Goal: Task Accomplishment & Management: Use online tool/utility

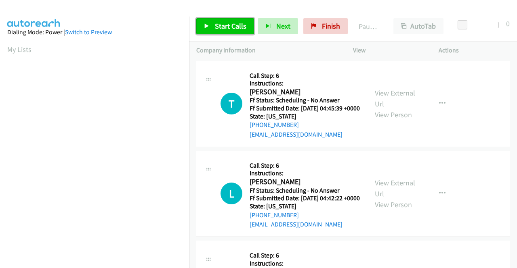
click at [218, 18] on link "Start Calls" at bounding box center [225, 26] width 58 height 16
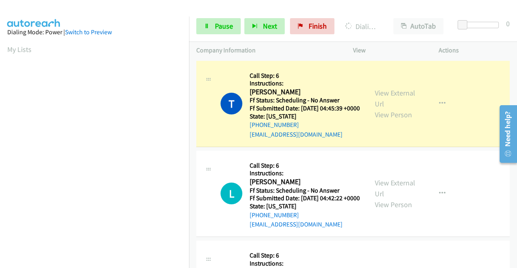
scroll to position [184, 0]
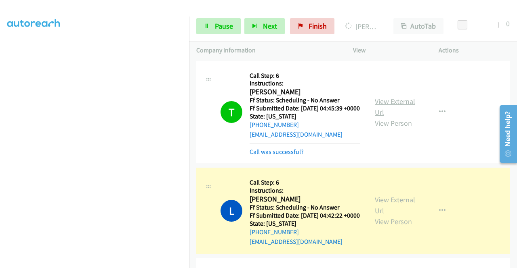
click at [381, 105] on link "View External Url" at bounding box center [395, 107] width 40 height 20
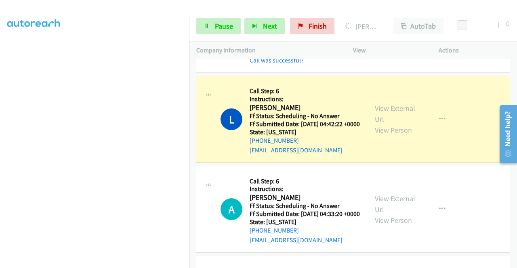
scroll to position [129, 0]
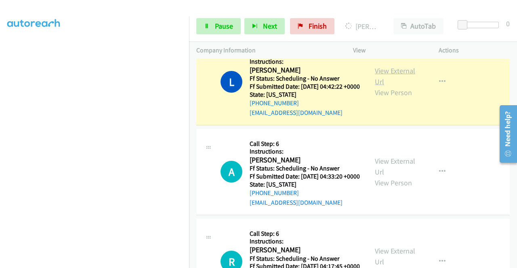
click at [388, 81] on link "View External Url" at bounding box center [395, 76] width 40 height 20
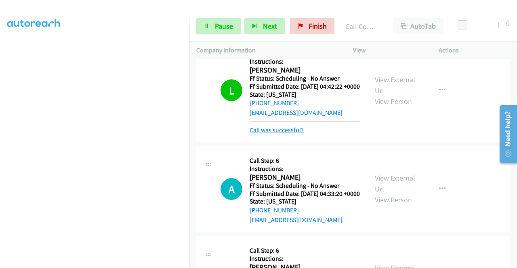
click at [293, 134] on link "Call was successful?" at bounding box center [276, 130] width 54 height 8
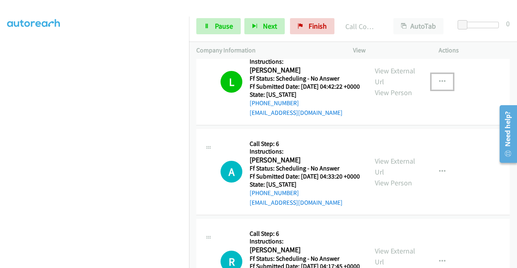
click at [431, 90] on button "button" at bounding box center [442, 82] width 22 height 16
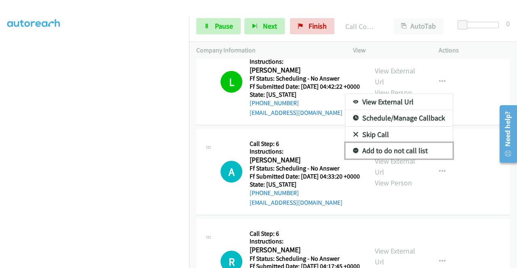
click at [379, 159] on link "Add to do not call list" at bounding box center [398, 151] width 107 height 16
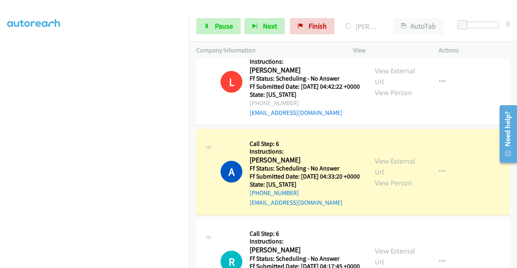
click at [370, 179] on div "View External Url View Person View External Url Email Schedule/Manage Callback …" at bounding box center [413, 171] width 93 height 71
click at [383, 177] on link "View External Url" at bounding box center [395, 167] width 40 height 20
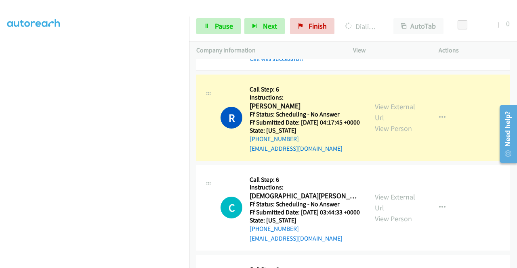
scroll to position [312, 0]
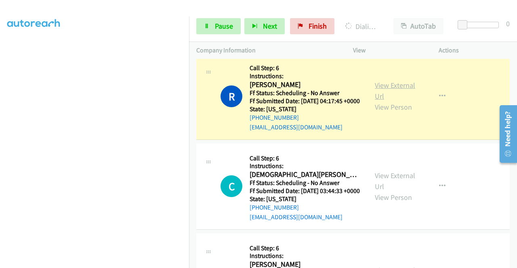
click at [396, 101] on link "View External Url" at bounding box center [395, 91] width 40 height 20
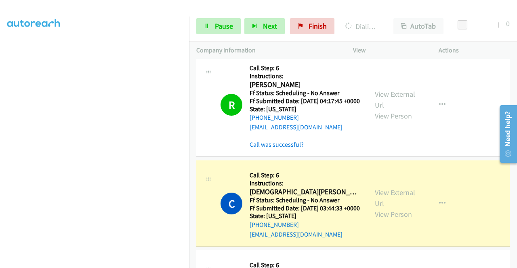
click at [508, 249] on td "C Callback Scheduled Call Step: 6 Instructions: Christian Best America/Los_Ange…" at bounding box center [353, 204] width 328 height 90
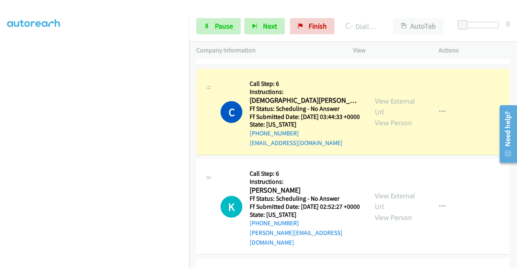
scroll to position [436, 0]
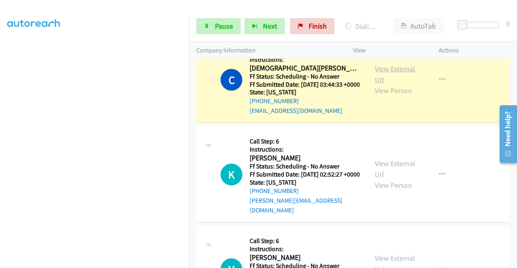
click at [390, 84] on link "View External Url" at bounding box center [395, 74] width 40 height 20
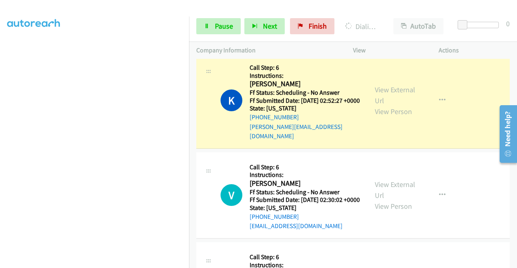
scroll to position [549, 0]
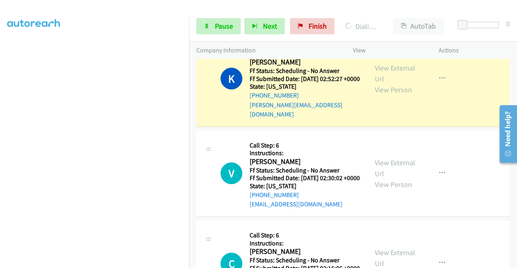
click at [395, 95] on div "View External Url View Person" at bounding box center [396, 79] width 42 height 33
click at [391, 84] on link "View External Url" at bounding box center [395, 73] width 40 height 20
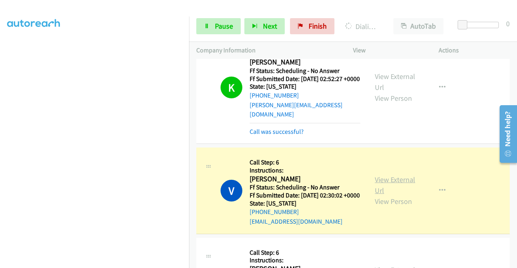
click at [381, 195] on link "View External Url" at bounding box center [395, 185] width 40 height 20
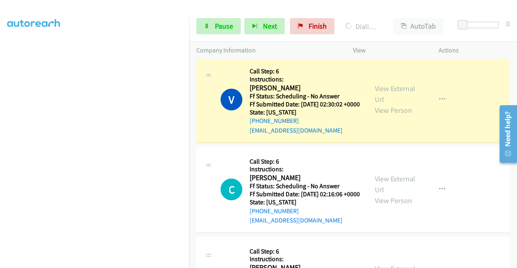
scroll to position [700, 0]
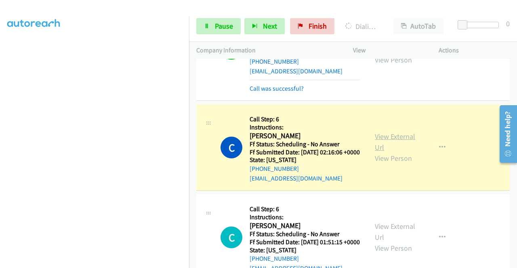
click at [376, 152] on link "View External Url" at bounding box center [395, 142] width 40 height 20
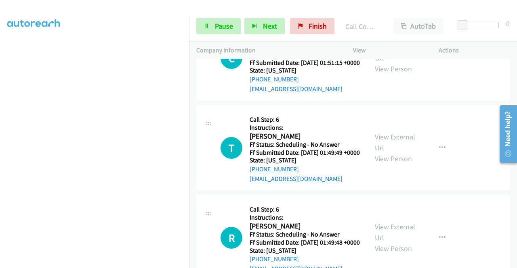
scroll to position [902, 0]
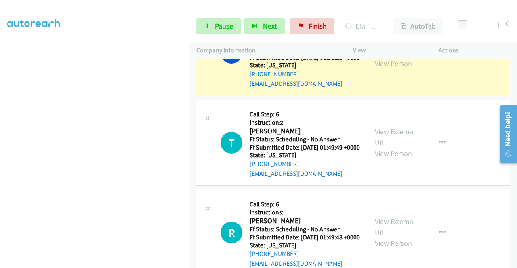
click at [376, 57] on link "View External Url" at bounding box center [395, 47] width 40 height 20
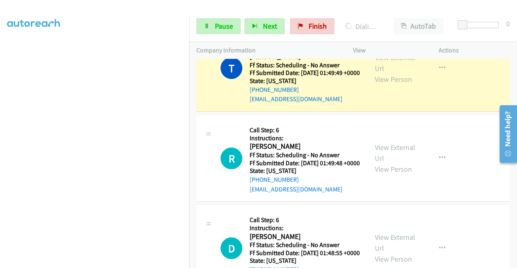
scroll to position [1015, 0]
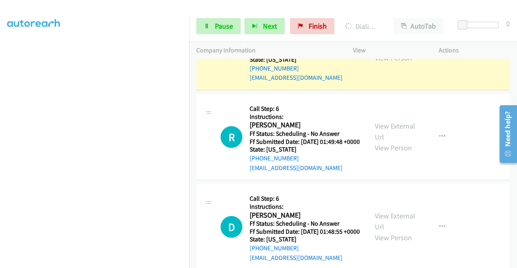
click at [370, 83] on div "View External Url View Person View External Url Email Schedule/Manage Callback …" at bounding box center [413, 46] width 93 height 71
click at [377, 52] on link "View External Url" at bounding box center [395, 41] width 40 height 20
click at [216, 25] on span "Pause" at bounding box center [224, 25] width 18 height 9
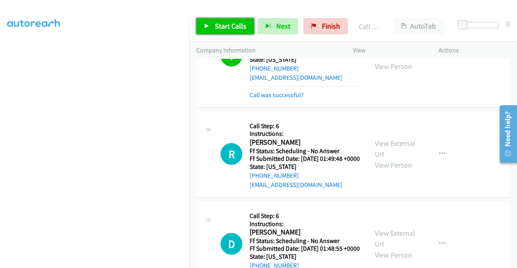
click at [219, 22] on span "Start Calls" at bounding box center [230, 25] width 31 height 9
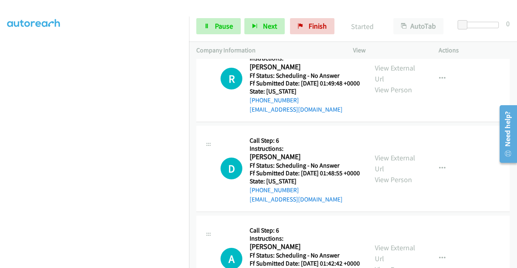
scroll to position [1128, 0]
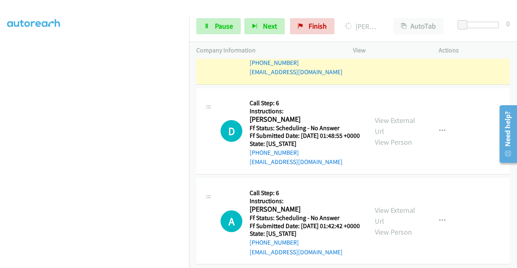
click at [391, 46] on link "View External Url" at bounding box center [395, 36] width 40 height 20
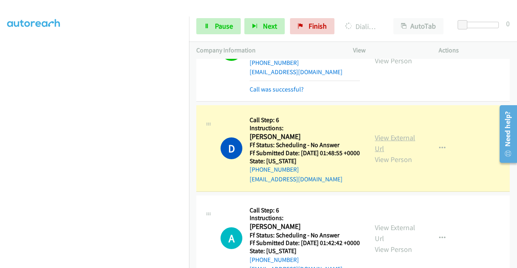
click at [400, 153] on link "View External Url" at bounding box center [395, 143] width 40 height 20
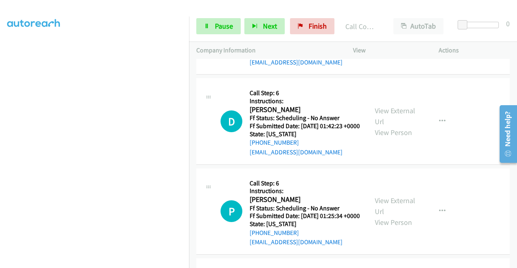
scroll to position [1360, 0]
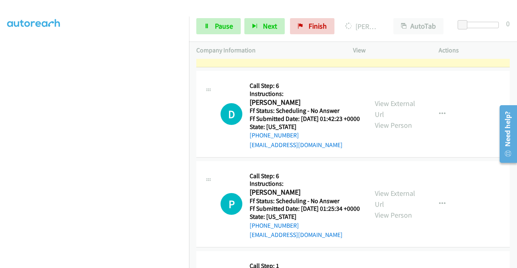
click at [387, 29] on link "View External Url" at bounding box center [395, 18] width 40 height 20
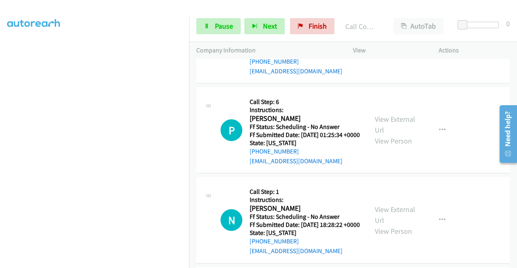
scroll to position [1462, 0]
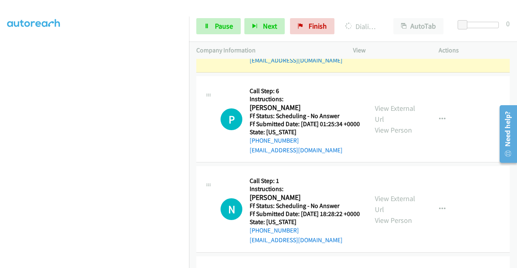
click at [382, 34] on link "View External Url" at bounding box center [395, 24] width 40 height 20
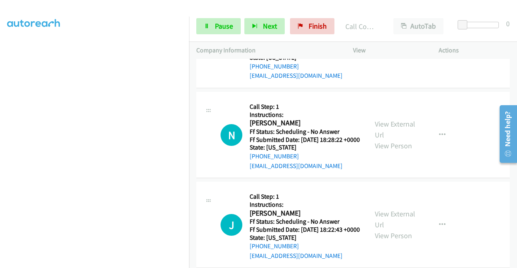
scroll to position [1564, 0]
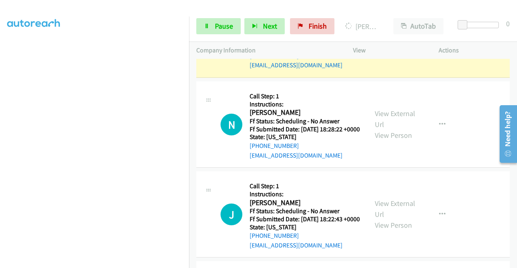
click at [385, 39] on link "View External Url" at bounding box center [395, 29] width 40 height 20
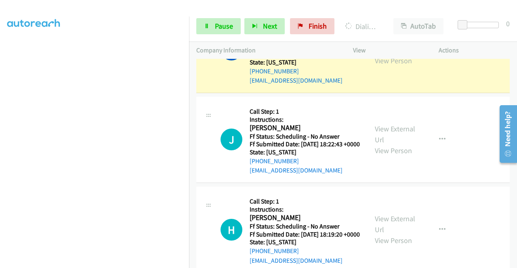
scroll to position [1688, 0]
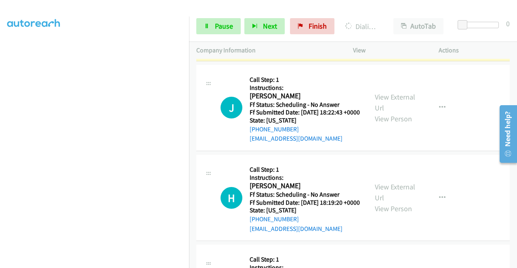
click at [387, 23] on link "View External Url" at bounding box center [395, 12] width 40 height 20
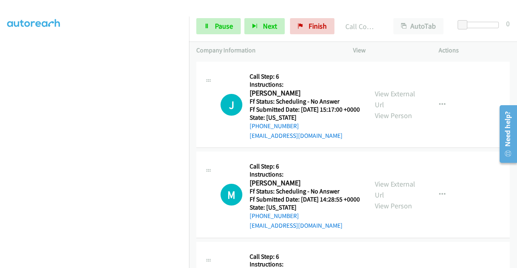
scroll to position [2078, 0]
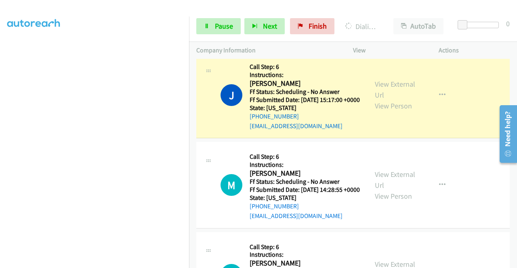
click at [191, 50] on td "R Callback Scheduled Call Step: 6 Instructions: Ray Lomas America/Chicago Ff St…" at bounding box center [353, 5] width 328 height 90
click at [387, 111] on div "View External Url View Person" at bounding box center [396, 95] width 42 height 33
click at [381, 100] on link "View External Url" at bounding box center [395, 90] width 40 height 20
click at [207, 23] on link "Pause" at bounding box center [218, 26] width 44 height 16
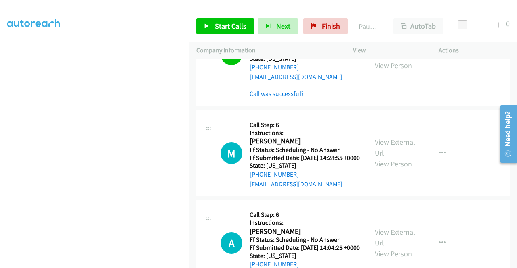
scroll to position [2132, 0]
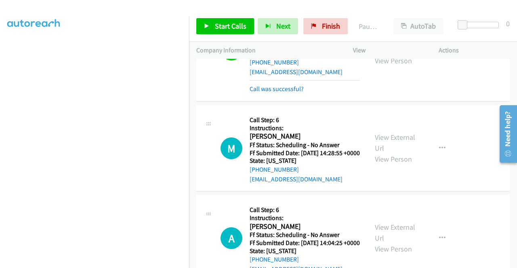
click at [225, 17] on div "Start Calls Pause Next Finish Paused AutoTab AutoTab 0" at bounding box center [353, 26] width 328 height 31
click at [226, 19] on link "Start Calls" at bounding box center [225, 26] width 58 height 16
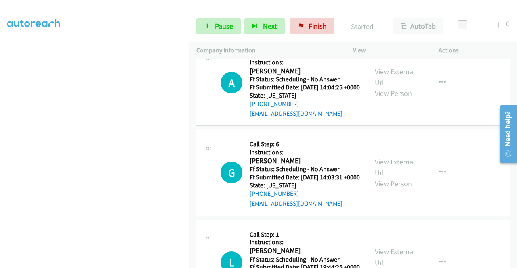
scroll to position [2304, 0]
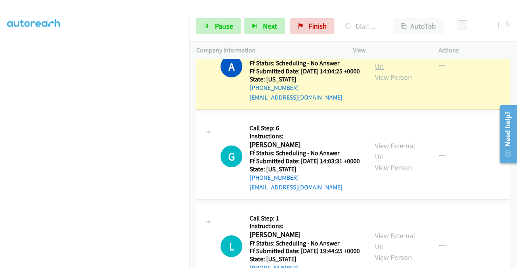
click at [397, 71] on link "View External Url" at bounding box center [395, 61] width 40 height 20
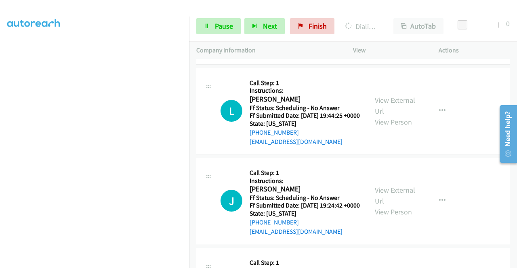
scroll to position [2445, 0]
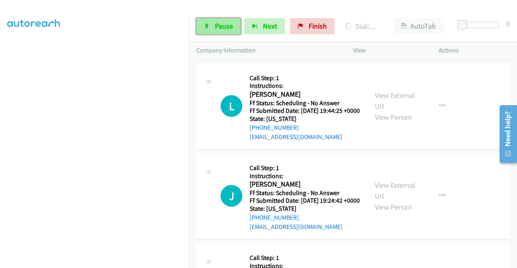
click at [212, 30] on link "Pause" at bounding box center [218, 26] width 44 height 16
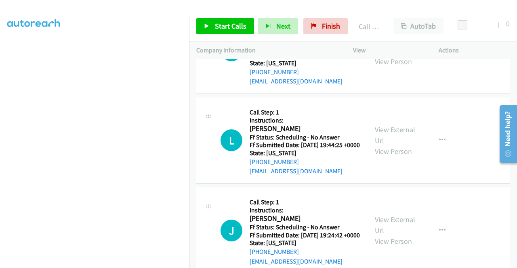
scroll to position [2462, 0]
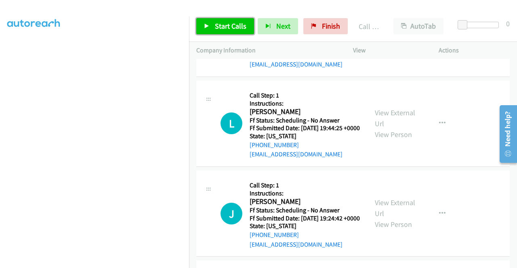
click at [228, 32] on link "Start Calls" at bounding box center [225, 26] width 58 height 16
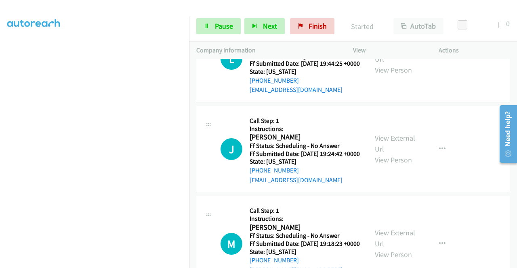
scroll to position [2542, 0]
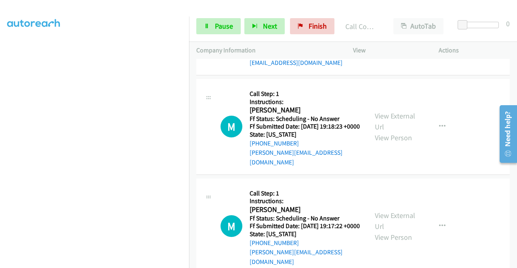
scroll to position [2666, 0]
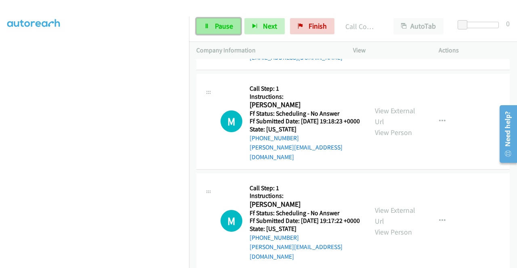
click at [225, 28] on span "Pause" at bounding box center [224, 25] width 18 height 9
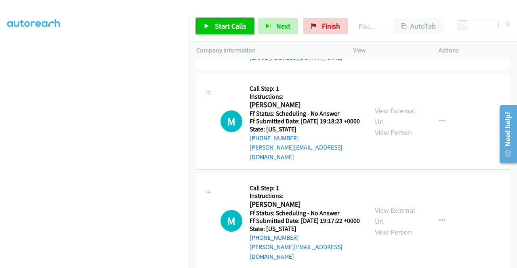
click at [225, 28] on span "Start Calls" at bounding box center [230, 25] width 31 height 9
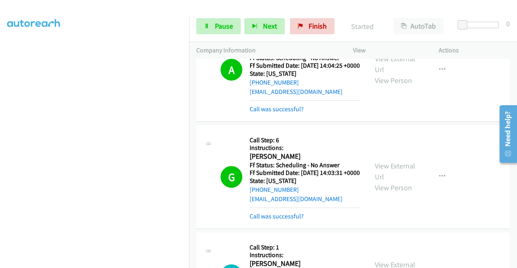
scroll to position [0, 0]
click at [175, 59] on aside "Dialing Mode: Power | Switch to Preview My Lists" at bounding box center [94, 240] width 189 height 447
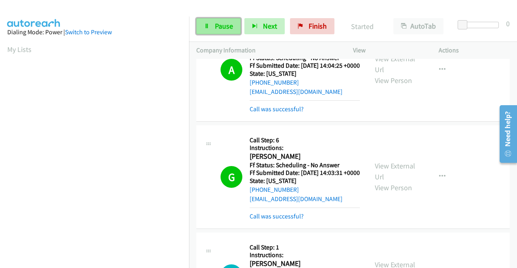
click at [226, 30] on span "Pause" at bounding box center [224, 25] width 18 height 9
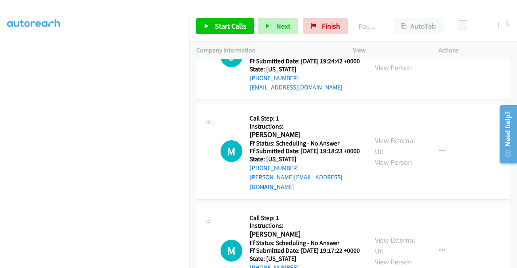
scroll to position [2622, 0]
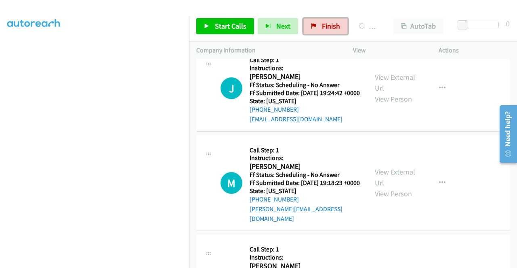
click at [320, 18] on link "Finish" at bounding box center [325, 26] width 44 height 16
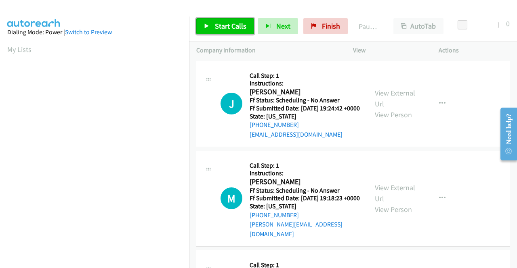
click at [217, 20] on link "Start Calls" at bounding box center [225, 26] width 58 height 16
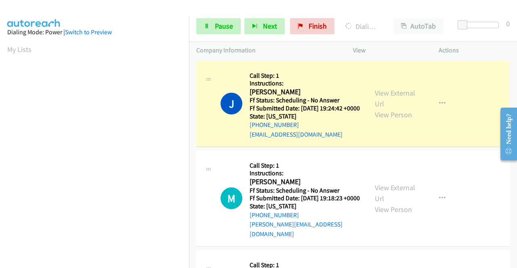
click at [382, 101] on div "View External Url View Person" at bounding box center [396, 104] width 42 height 33
click at [377, 94] on link "View External Url" at bounding box center [395, 98] width 40 height 20
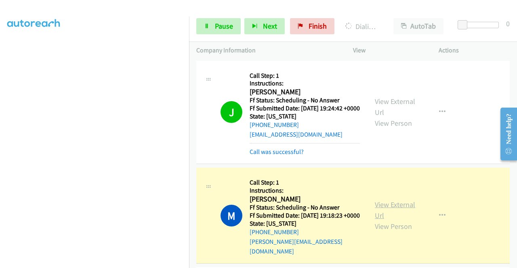
click at [376, 210] on link "View External Url" at bounding box center [395, 210] width 40 height 20
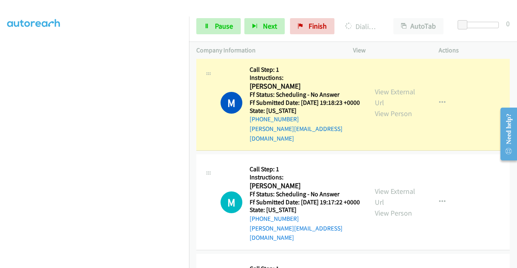
click at [513, 262] on div "+1 415-964-1034 Call failed - Please reload the list and try again The Callbar …" at bounding box center [353, 164] width 328 height 210
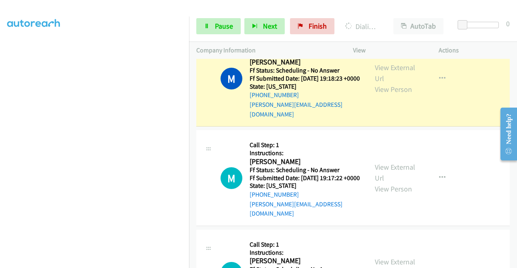
click at [513, 262] on div "+1 415-964-1034 Call failed - Please reload the list and try again The Callbar …" at bounding box center [353, 164] width 328 height 210
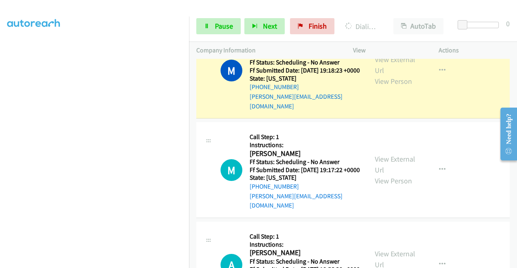
click at [513, 262] on div "+1 415-964-1034 Call failed - Please reload the list and try again The Callbar …" at bounding box center [353, 164] width 328 height 210
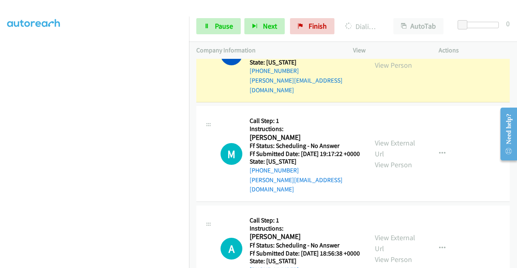
scroll to position [170, 0]
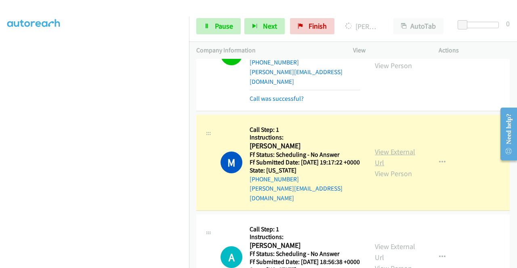
click at [379, 158] on link "View External Url" at bounding box center [395, 157] width 40 height 20
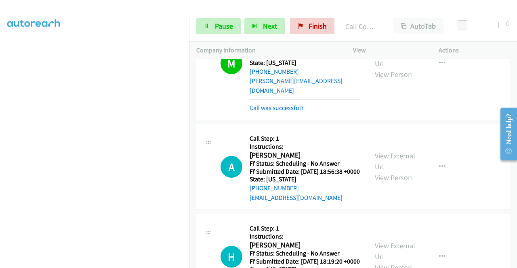
scroll to position [286, 0]
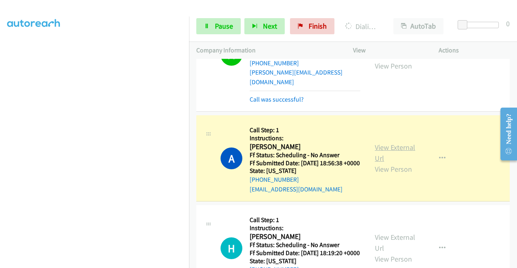
click at [398, 157] on link "View External Url" at bounding box center [395, 153] width 40 height 20
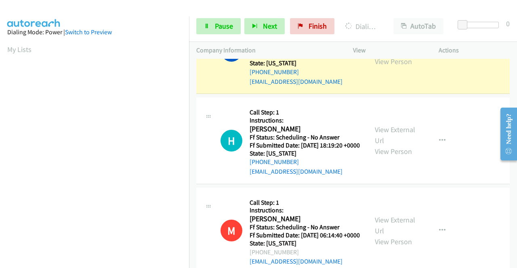
scroll to position [184, 0]
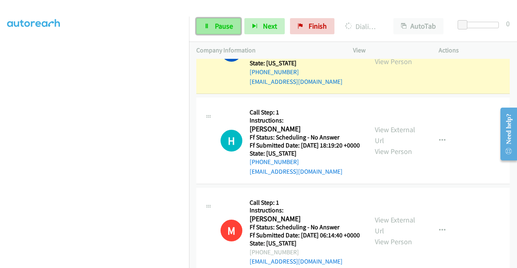
click at [214, 27] on link "Pause" at bounding box center [218, 26] width 44 height 16
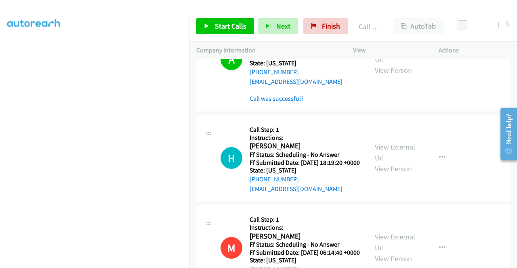
scroll to position [402, 0]
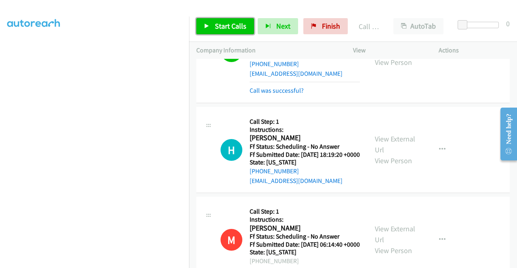
click at [219, 28] on span "Start Calls" at bounding box center [230, 25] width 31 height 9
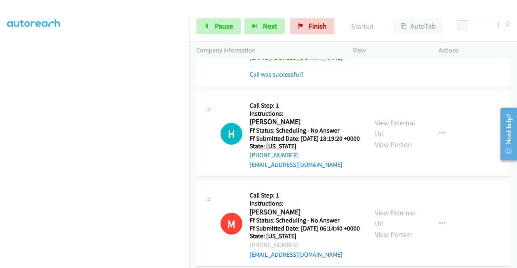
scroll to position [456, 0]
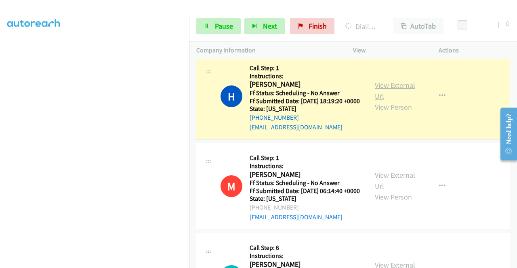
click at [379, 101] on link "View External Url" at bounding box center [395, 91] width 40 height 20
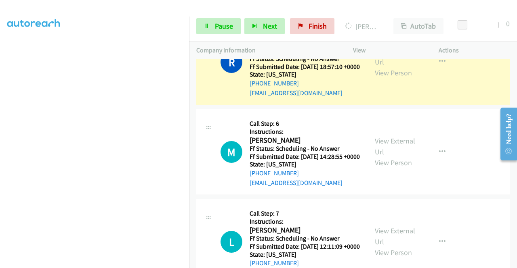
scroll to position [693, 0]
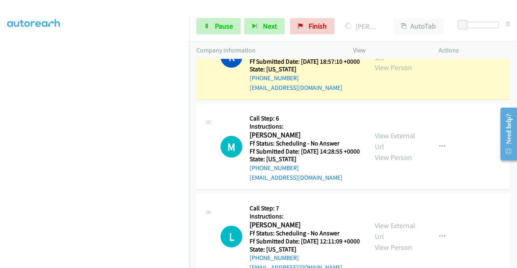
click at [388, 61] on link "View External Url" at bounding box center [395, 51] width 40 height 20
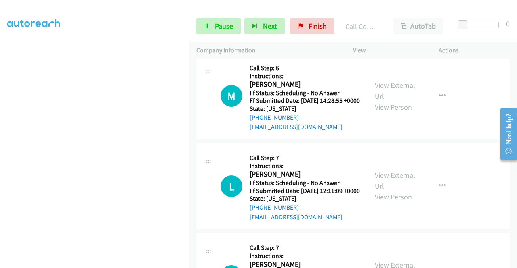
scroll to position [766, 0]
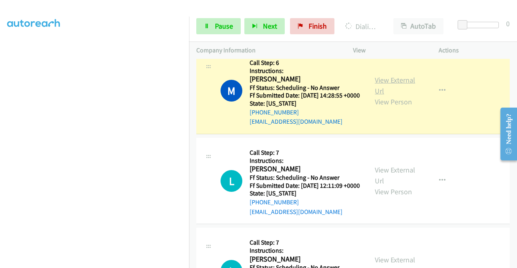
click at [382, 96] on link "View External Url" at bounding box center [395, 85] width 40 height 20
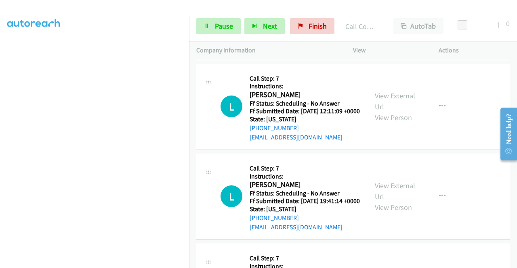
scroll to position [890, 0]
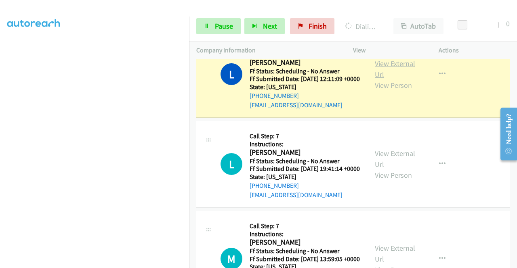
click at [382, 79] on link "View External Url" at bounding box center [395, 69] width 40 height 20
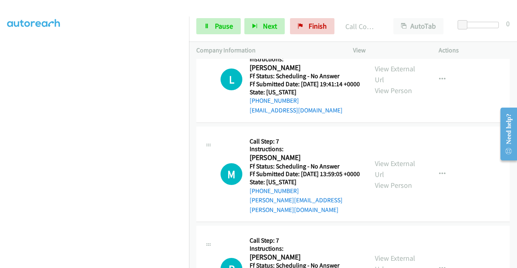
scroll to position [1008, 0]
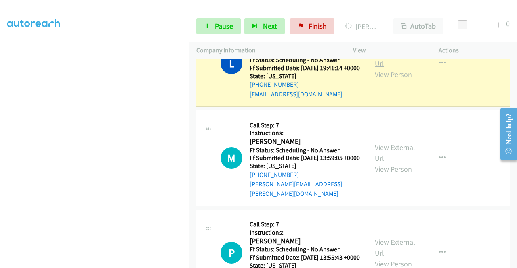
click at [375, 68] on link "View External Url" at bounding box center [395, 58] width 40 height 20
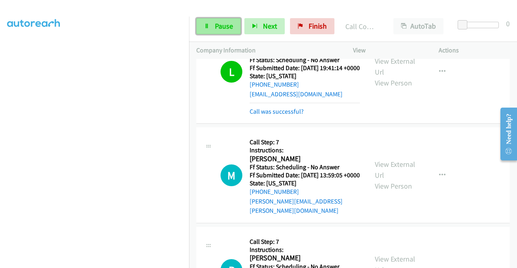
click at [228, 28] on span "Pause" at bounding box center [224, 25] width 18 height 9
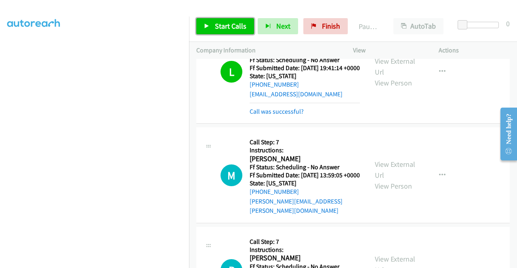
click at [229, 26] on span "Start Calls" at bounding box center [230, 25] width 31 height 9
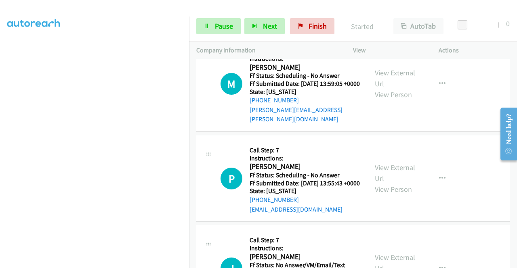
scroll to position [1116, 0]
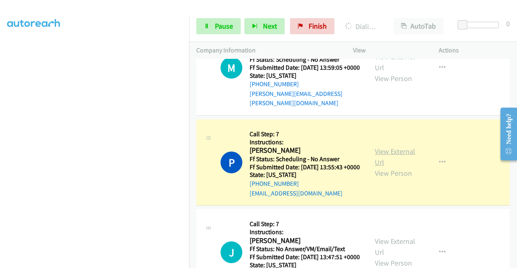
click at [388, 167] on link "View External Url" at bounding box center [395, 157] width 40 height 20
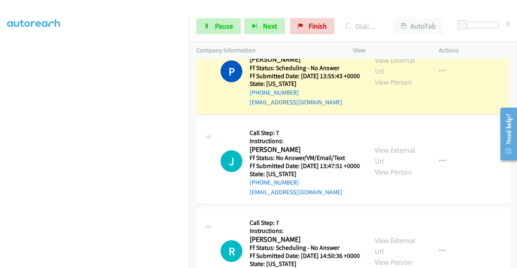
scroll to position [1223, 0]
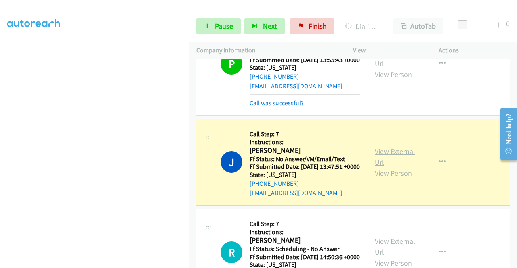
click at [406, 167] on link "View External Url" at bounding box center [395, 157] width 40 height 20
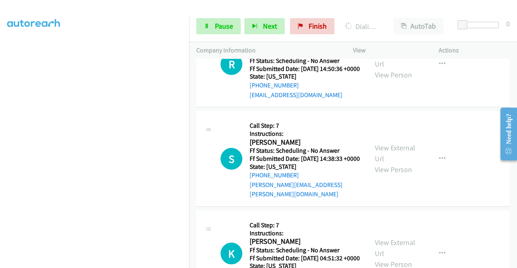
scroll to position [1428, 0]
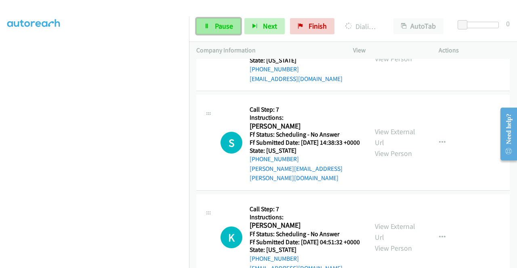
click at [218, 27] on span "Pause" at bounding box center [224, 25] width 18 height 9
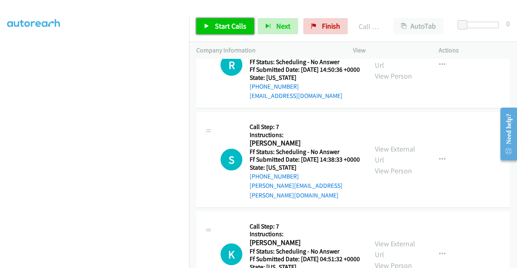
click at [236, 19] on link "Start Calls" at bounding box center [225, 26] width 58 height 16
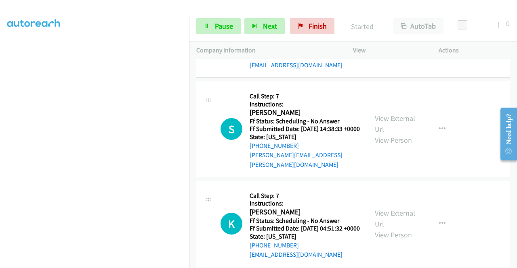
scroll to position [1469, 0]
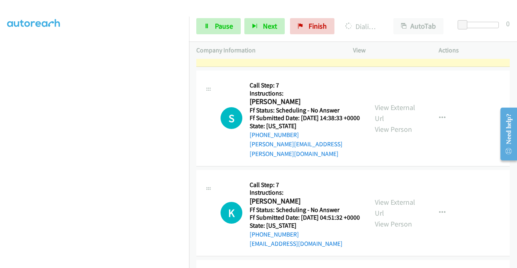
click at [391, 28] on link "View External Url" at bounding box center [395, 18] width 40 height 20
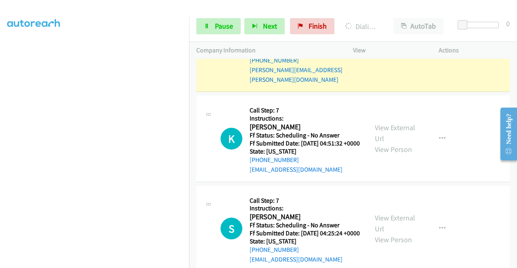
scroll to position [1572, 0]
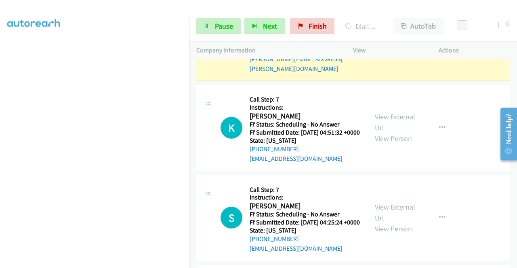
click at [380, 38] on link "View External Url" at bounding box center [395, 27] width 40 height 20
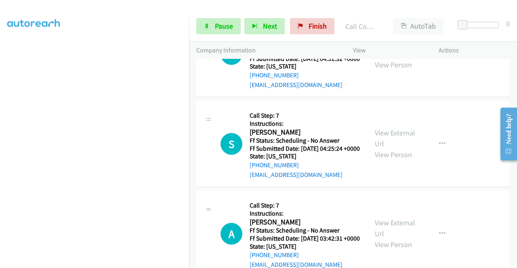
scroll to position [1669, 0]
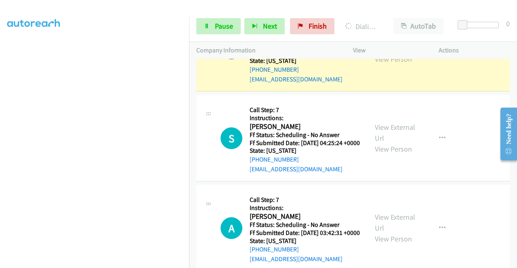
click at [388, 53] on link "View External Url" at bounding box center [395, 43] width 40 height 20
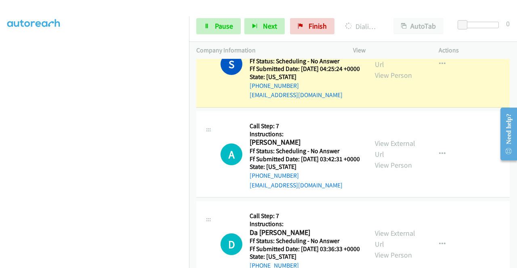
scroll to position [1798, 0]
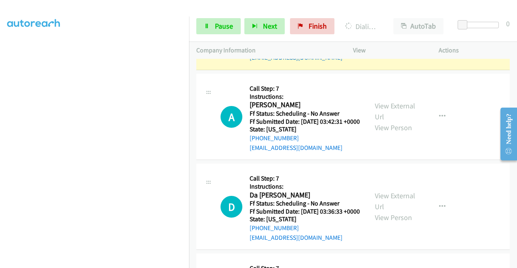
click at [405, 43] on div "View External Url View Person" at bounding box center [396, 26] width 42 height 33
click at [397, 31] on link "View External Url" at bounding box center [395, 21] width 40 height 20
click at [209, 27] on icon at bounding box center [207, 27] width 6 height 6
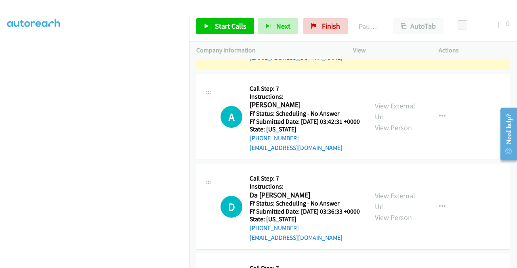
click at [0, 100] on aside "Dialing Mode: Power | Switch to Preview My Lists" at bounding box center [94, 61] width 189 height 447
drag, startPoint x: 327, startPoint y: 24, endPoint x: 287, endPoint y: 39, distance: 42.8
click at [327, 24] on span "Finish" at bounding box center [331, 25] width 18 height 9
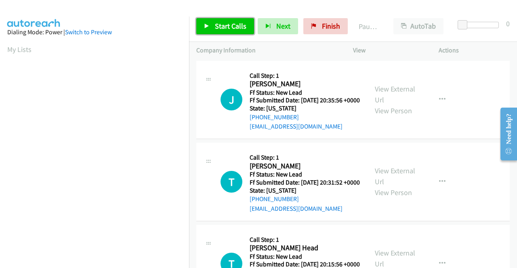
click at [215, 27] on span "Start Calls" at bounding box center [230, 25] width 31 height 9
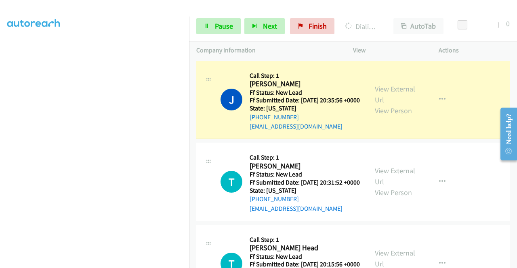
scroll to position [184, 0]
click at [0, 134] on aside "Dialing Mode: Power | Switch to Preview My Lists" at bounding box center [94, 61] width 189 height 447
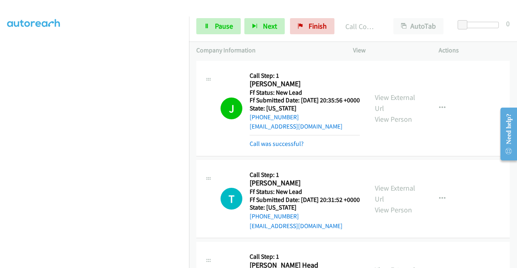
click at [381, 96] on div "View External Url View Person" at bounding box center [396, 108] width 42 height 33
click at [379, 100] on link "View External Url" at bounding box center [395, 103] width 40 height 20
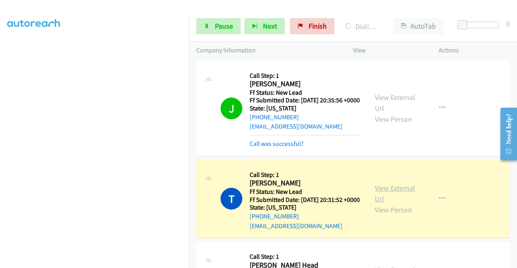
click at [385, 197] on link "View External Url" at bounding box center [395, 194] width 40 height 20
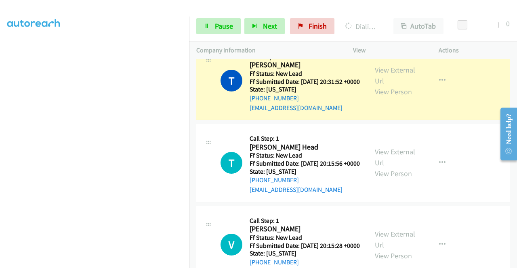
scroll to position [0, 0]
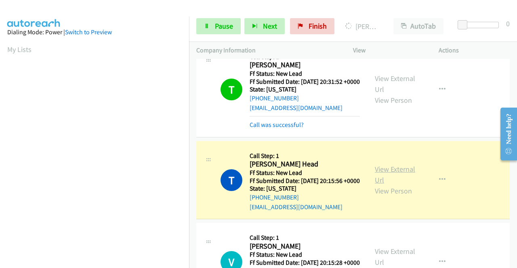
click at [382, 185] on link "View External Url" at bounding box center [395, 175] width 40 height 20
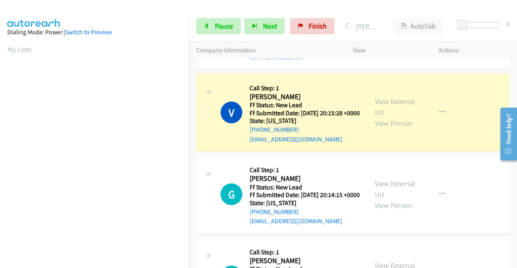
scroll to position [317, 0]
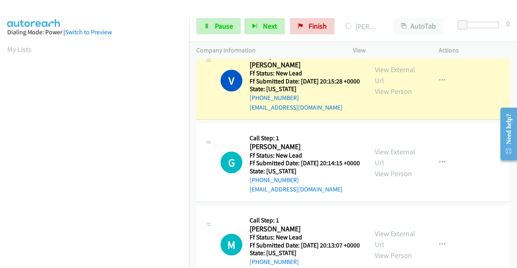
click at [386, 91] on div "View External Url View Person" at bounding box center [396, 80] width 42 height 33
click at [383, 85] on link "View External Url" at bounding box center [395, 75] width 40 height 20
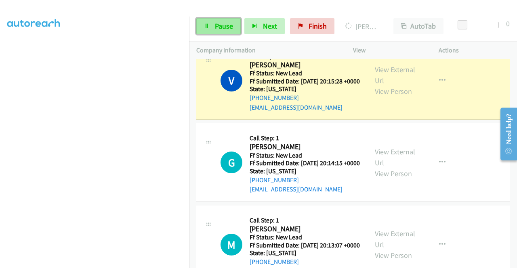
click at [218, 30] on span "Pause" at bounding box center [224, 25] width 18 height 9
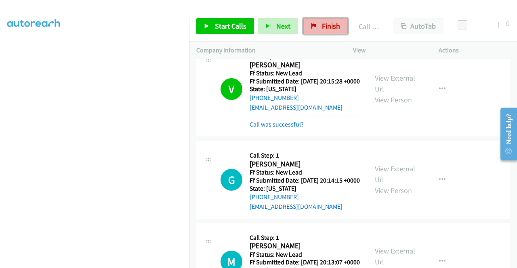
click at [324, 30] on span "Finish" at bounding box center [331, 25] width 18 height 9
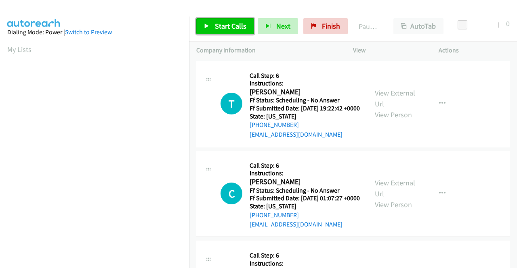
click at [228, 21] on span "Start Calls" at bounding box center [230, 25] width 31 height 9
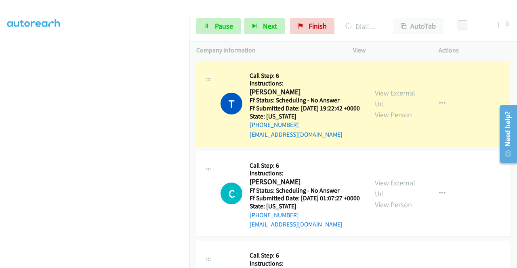
scroll to position [184, 0]
click at [384, 96] on link "View External Url" at bounding box center [395, 98] width 40 height 20
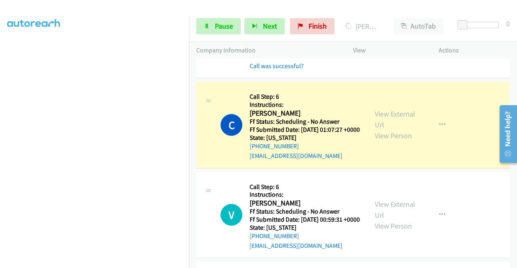
scroll to position [102, 0]
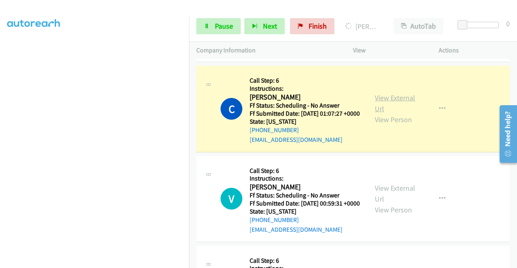
click at [390, 106] on link "View External Url" at bounding box center [395, 103] width 40 height 20
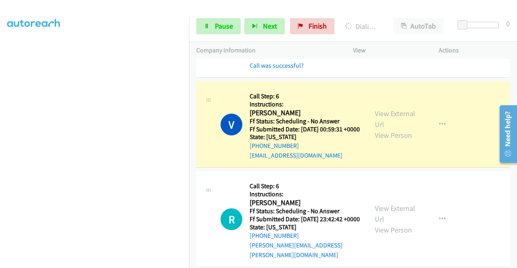
scroll to position [215, 0]
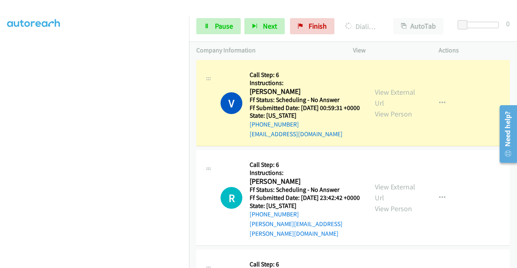
drag, startPoint x: 392, startPoint y: 105, endPoint x: 405, endPoint y: 116, distance: 16.9
click at [405, 116] on div "View External Url View Person" at bounding box center [396, 103] width 42 height 33
click at [386, 108] on link "View External Url" at bounding box center [395, 98] width 40 height 20
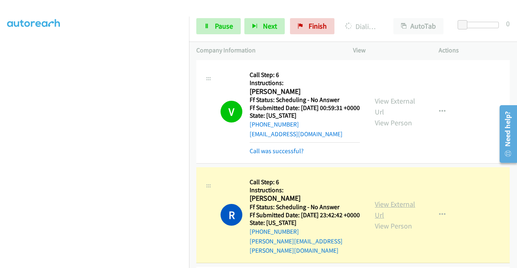
click at [388, 220] on link "View External Url" at bounding box center [395, 210] width 40 height 20
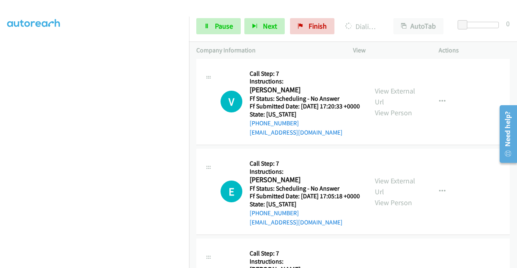
scroll to position [3063, 0]
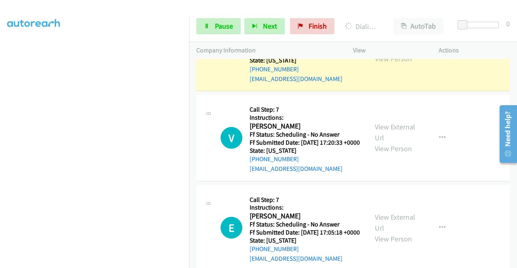
click at [394, 64] on div "View External Url View Person" at bounding box center [396, 47] width 42 height 33
click at [379, 52] on link "View External Url" at bounding box center [395, 42] width 40 height 20
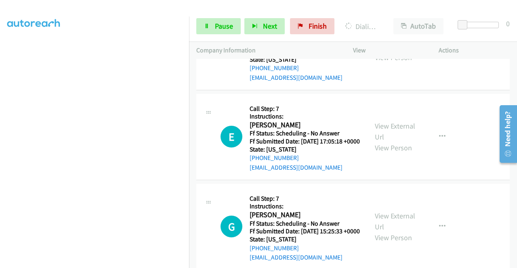
scroll to position [3214, 0]
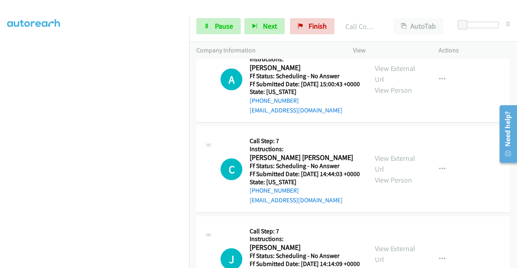
scroll to position [3454, 0]
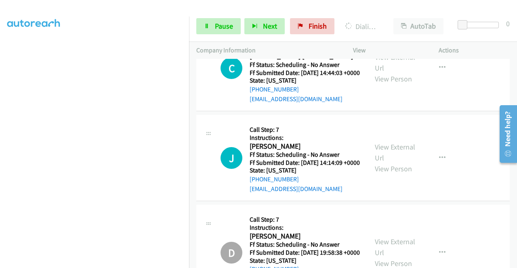
scroll to position [3561, 0]
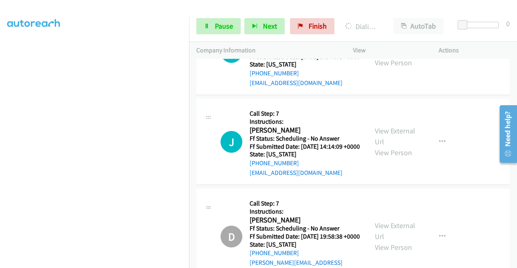
click at [223, 14] on div "Start Calls Pause Next Finish Dialing Gary Petersen AutoTab AutoTab 0" at bounding box center [353, 26] width 328 height 31
click at [215, 34] on link "Pause" at bounding box center [218, 26] width 44 height 16
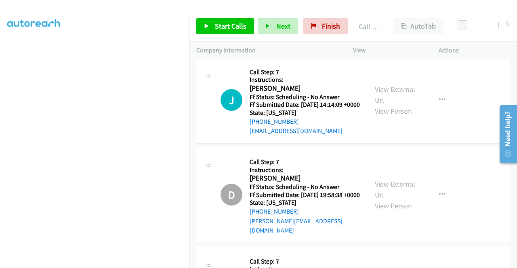
scroll to position [3642, 0]
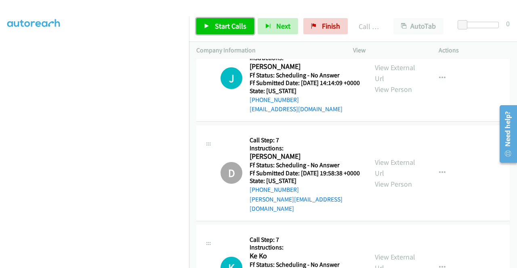
click at [229, 27] on span "Start Calls" at bounding box center [230, 25] width 31 height 9
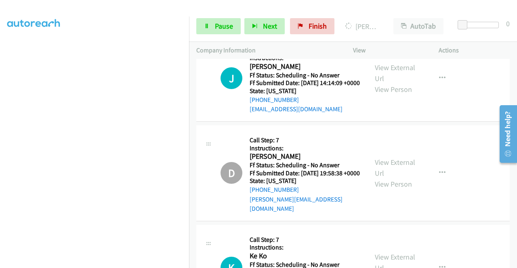
click at [223, 34] on link "Pause" at bounding box center [218, 26] width 44 height 16
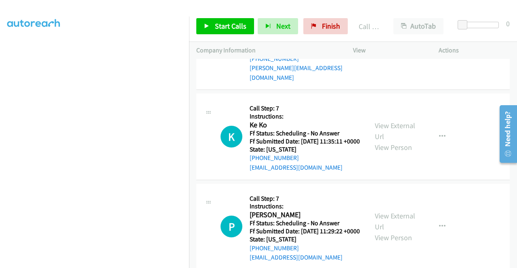
scroll to position [3798, 0]
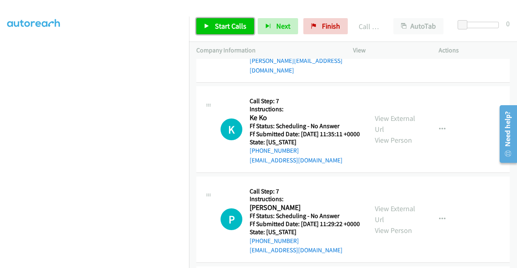
click at [225, 22] on span "Start Calls" at bounding box center [230, 25] width 31 height 9
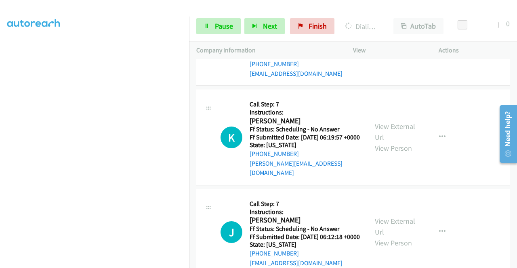
scroll to position [4121, 0]
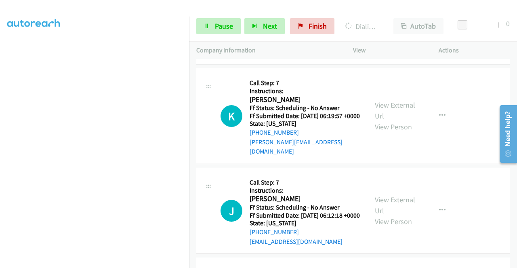
click at [212, 38] on div "Start Calls Pause Next Finish Dialing Ke Ko AutoTab AutoTab 0" at bounding box center [353, 26] width 328 height 31
click at [223, 27] on span "Pause" at bounding box center [224, 25] width 18 height 9
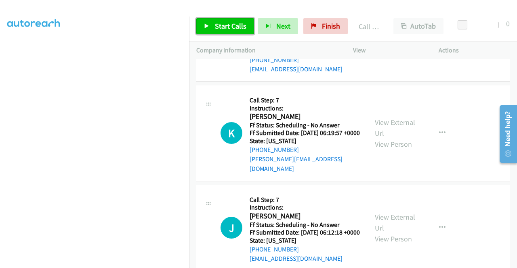
click at [222, 30] on span "Start Calls" at bounding box center [230, 25] width 31 height 9
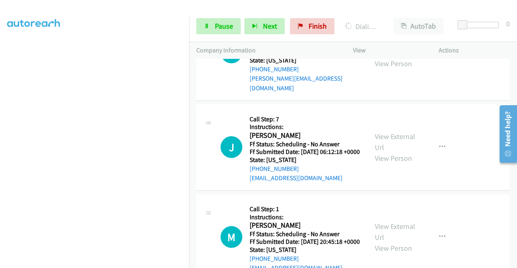
scroll to position [4218, 0]
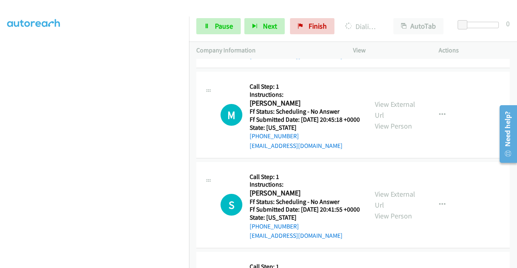
scroll to position [4369, 0]
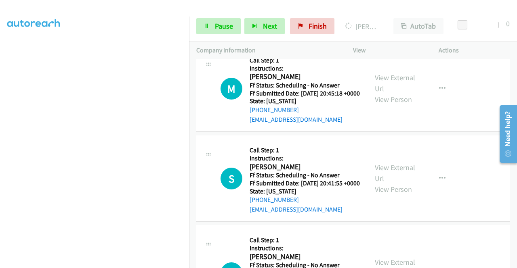
scroll to position [4444, 0]
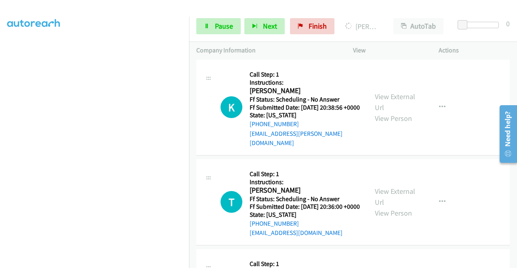
scroll to position [4589, 0]
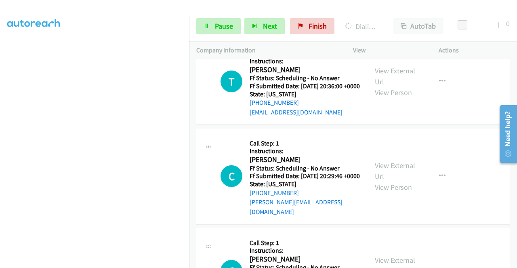
scroll to position [4713, 0]
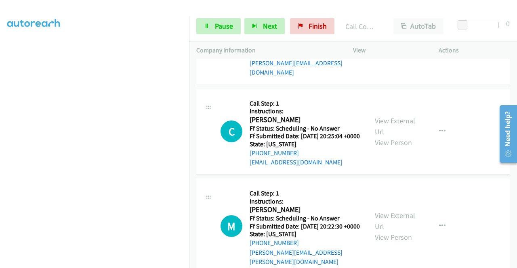
scroll to position [4902, 0]
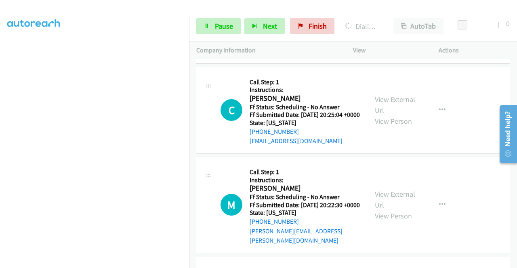
click at [208, 26] on icon at bounding box center [207, 27] width 6 height 6
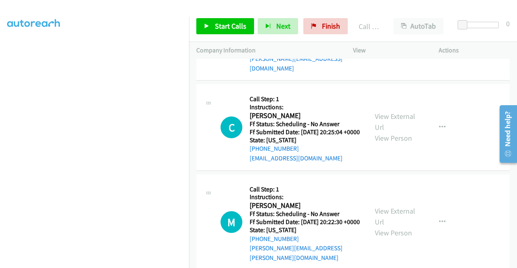
click at [311, 15] on div "Start Calls Pause Next Finish Call Completed AutoTab AutoTab 0" at bounding box center [353, 26] width 328 height 31
click at [318, 32] on link "Finish" at bounding box center [325, 26] width 44 height 16
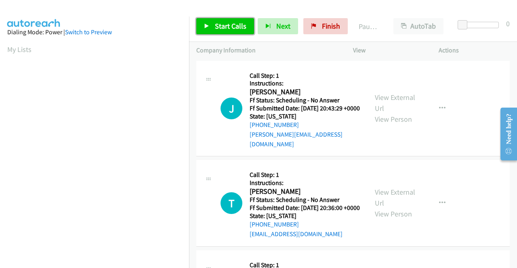
click at [214, 21] on link "Start Calls" at bounding box center [225, 26] width 58 height 16
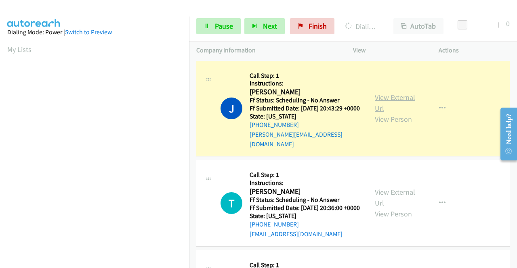
click at [375, 99] on link "View External Url" at bounding box center [395, 103] width 40 height 20
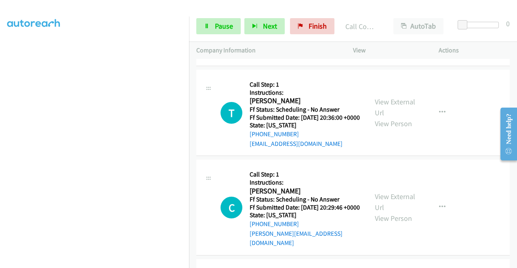
scroll to position [111, 0]
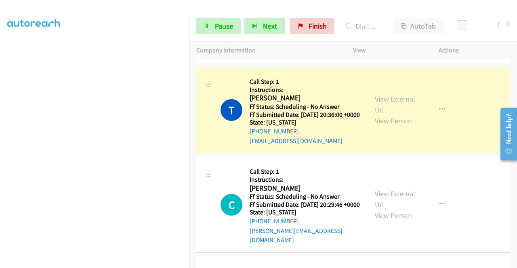
click at [379, 92] on div "View External Url View Person View External Url Email Schedule/Manage Callback …" at bounding box center [413, 109] width 93 height 71
click at [378, 95] on div "View External Url View Person View External Url Email Schedule/Manage Callback …" at bounding box center [413, 109] width 93 height 71
click at [375, 103] on link "View External Url" at bounding box center [395, 104] width 40 height 20
click at [214, 26] on link "Pause" at bounding box center [218, 26] width 44 height 16
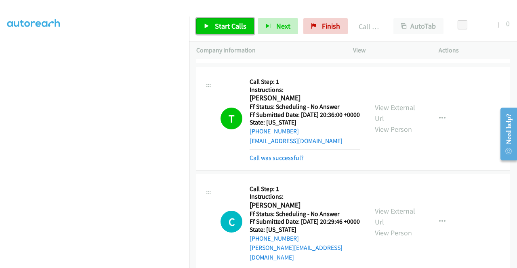
click at [219, 22] on span "Start Calls" at bounding box center [230, 25] width 31 height 9
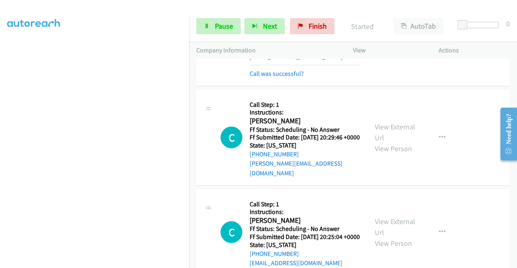
scroll to position [202, 0]
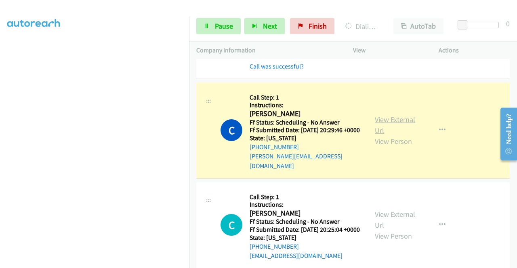
click at [388, 128] on link "View External Url" at bounding box center [395, 125] width 40 height 20
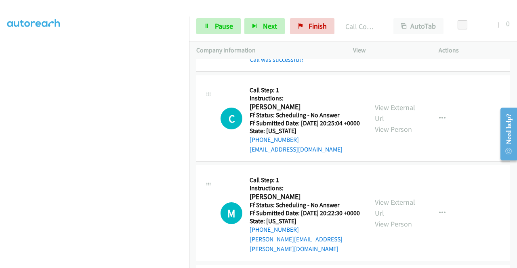
scroll to position [342, 0]
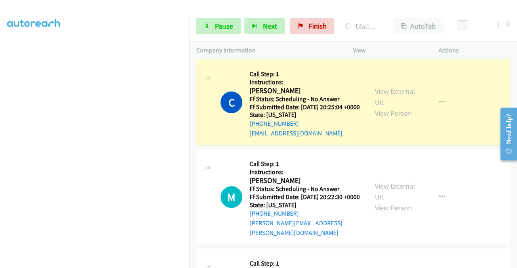
click at [386, 105] on div "View External Url View Person" at bounding box center [396, 102] width 42 height 33
click at [386, 104] on link "View External Url" at bounding box center [395, 97] width 40 height 20
click at [216, 32] on link "Pause" at bounding box center [218, 26] width 44 height 16
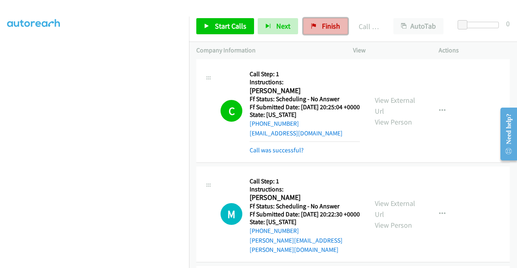
click at [331, 22] on span "Finish" at bounding box center [331, 25] width 18 height 9
